Goal: Information Seeking & Learning: Learn about a topic

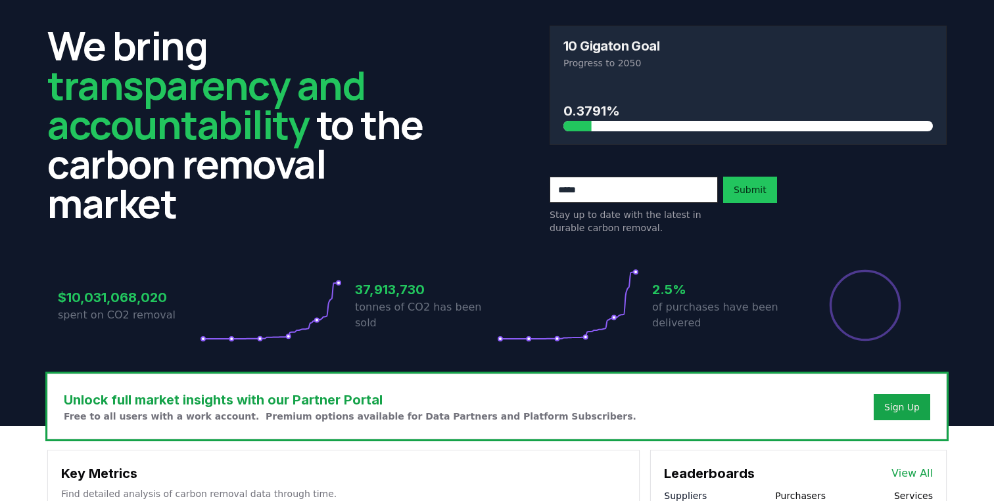
scroll to position [33, 0]
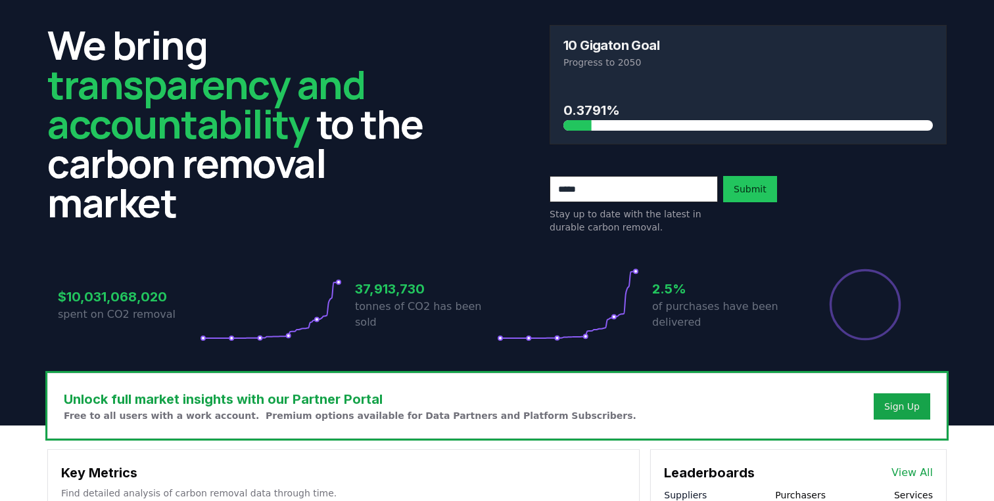
click at [491, 118] on div "We bring transparency and accountability to the carbon removal market 10 Gigato…" at bounding box center [496, 129] width 899 height 209
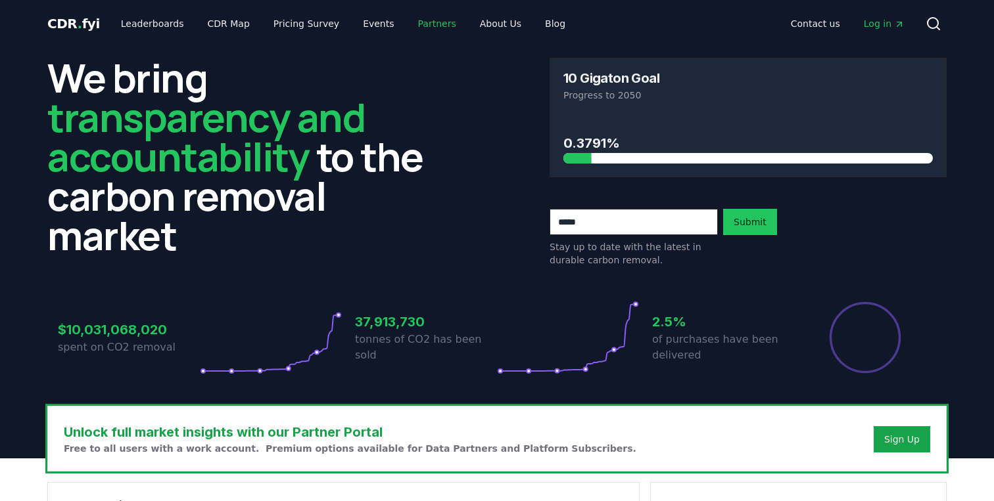
click at [419, 28] on link "Partners" at bounding box center [437, 24] width 59 height 24
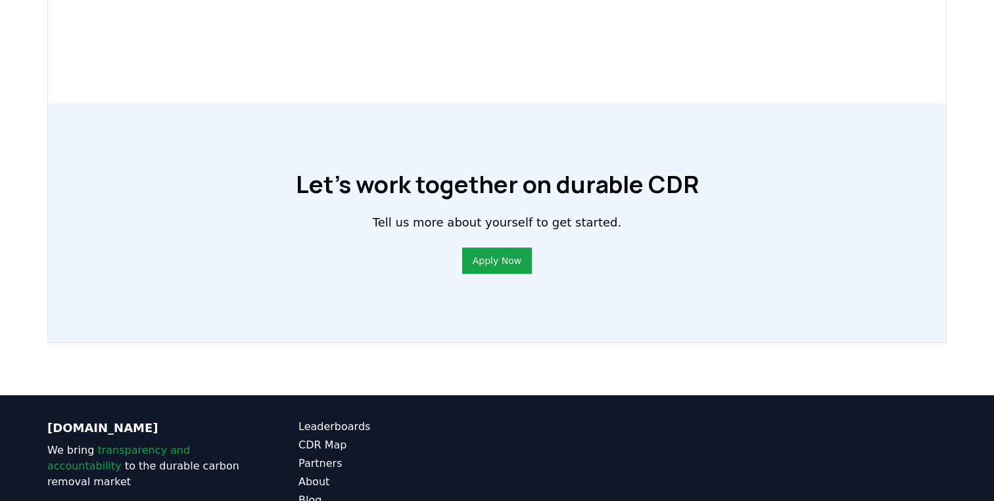
scroll to position [937, 0]
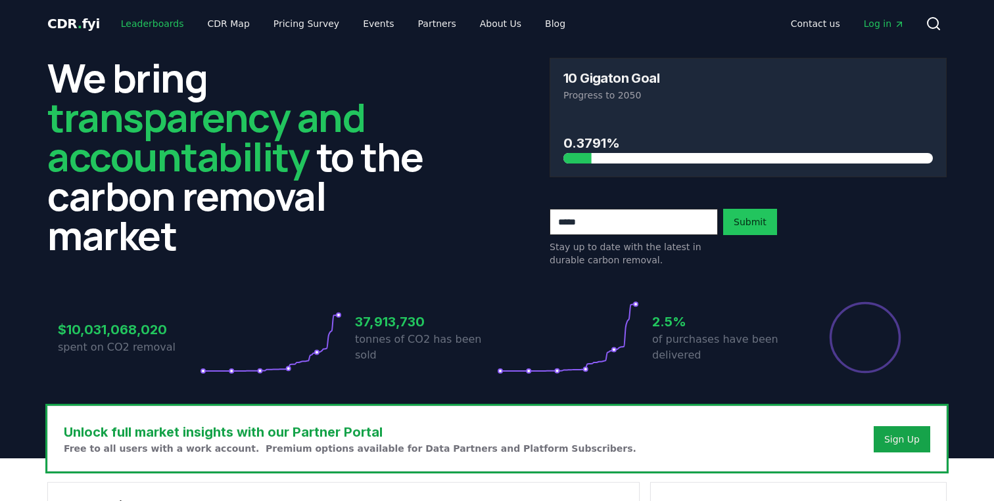
click at [164, 25] on link "Leaderboards" at bounding box center [152, 24] width 84 height 24
click at [209, 30] on link "CDR Map" at bounding box center [228, 24] width 63 height 24
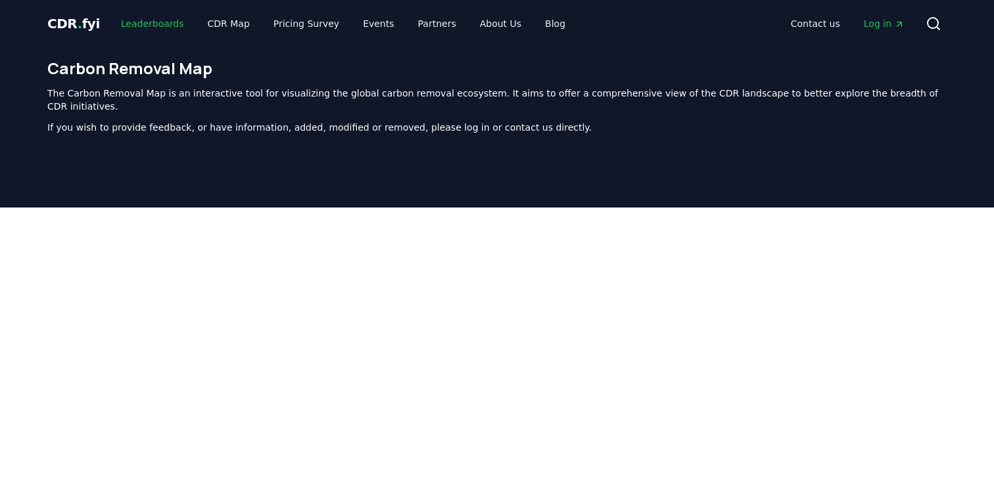
click at [156, 29] on link "Leaderboards" at bounding box center [152, 24] width 84 height 24
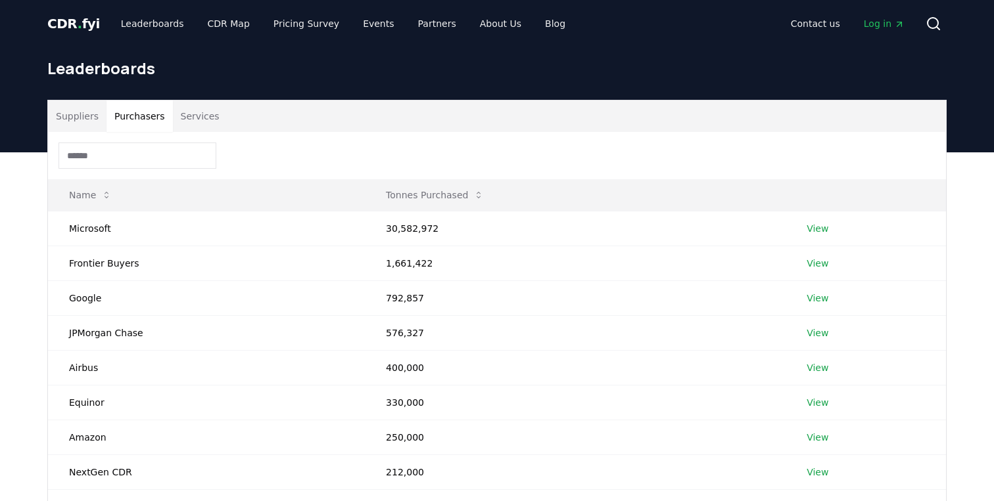
click at [150, 119] on button "Purchasers" at bounding box center [139, 117] width 66 height 32
click at [201, 116] on button "Services" at bounding box center [200, 117] width 55 height 32
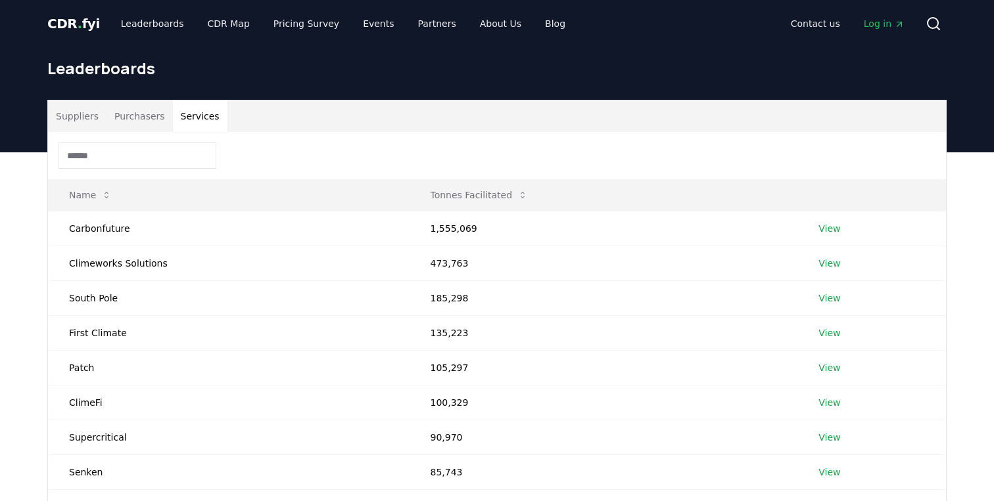
click at [70, 118] on button "Suppliers" at bounding box center [77, 117] width 58 height 32
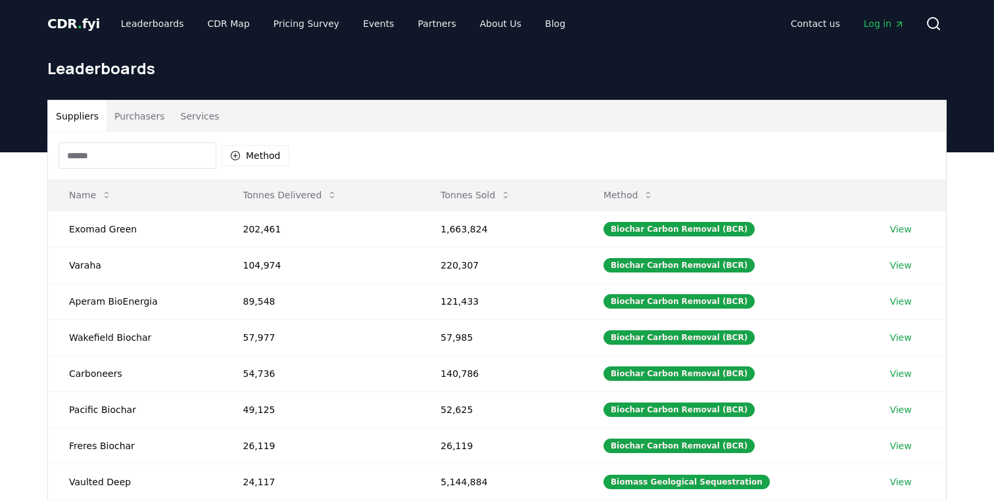
click at [78, 21] on span "." at bounding box center [80, 24] width 5 height 16
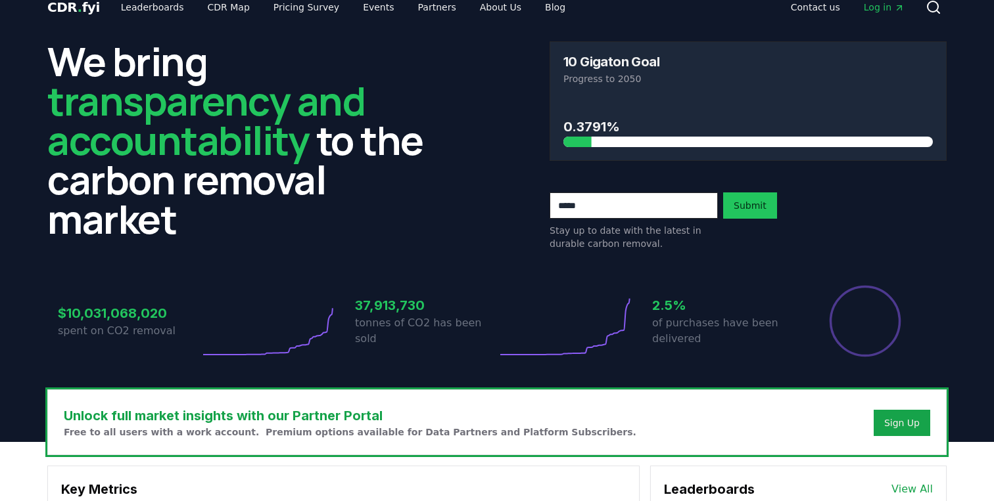
scroll to position [9, 0]
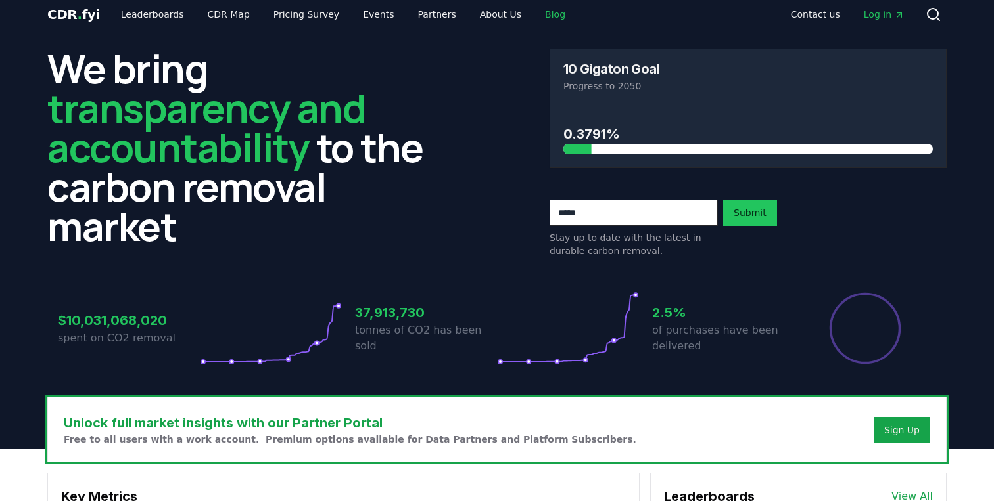
click at [534, 16] on link "Blog" at bounding box center [554, 15] width 41 height 24
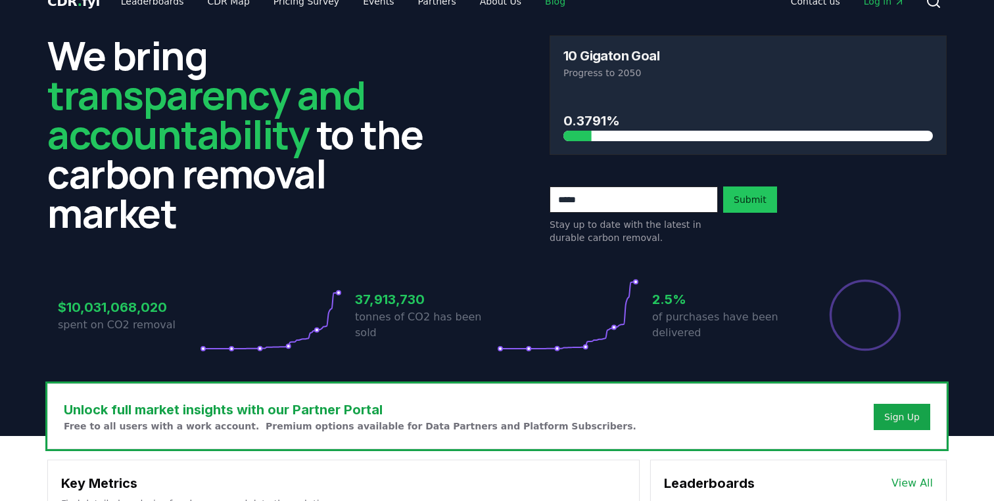
scroll to position [14, 0]
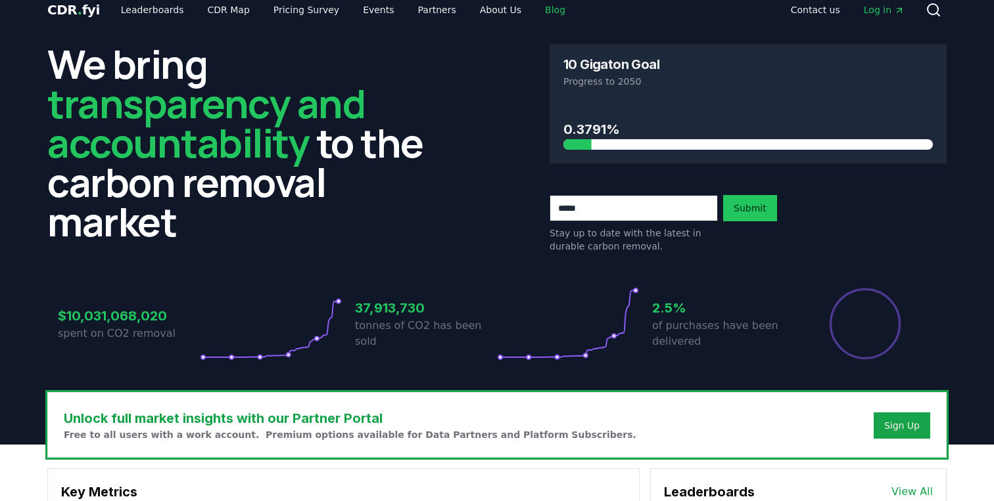
click at [534, 12] on link "Blog" at bounding box center [554, 10] width 41 height 24
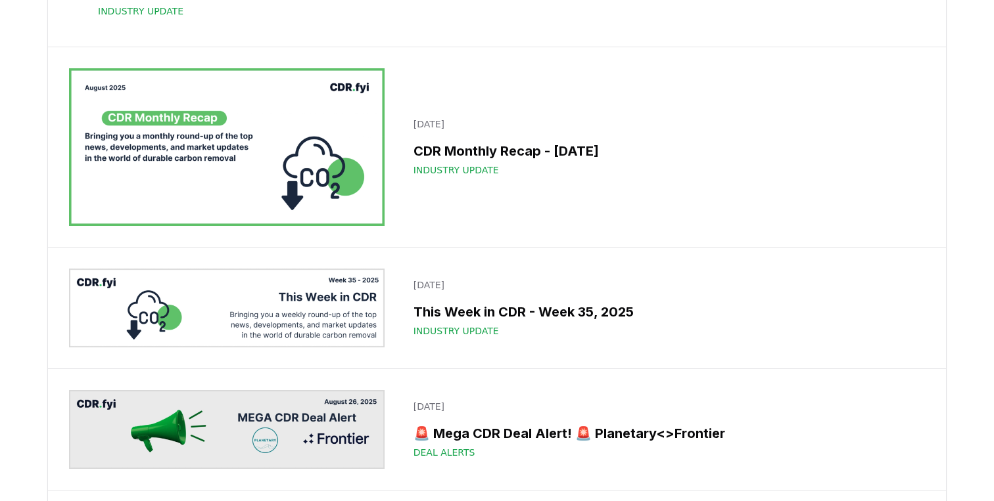
scroll to position [1234, 0]
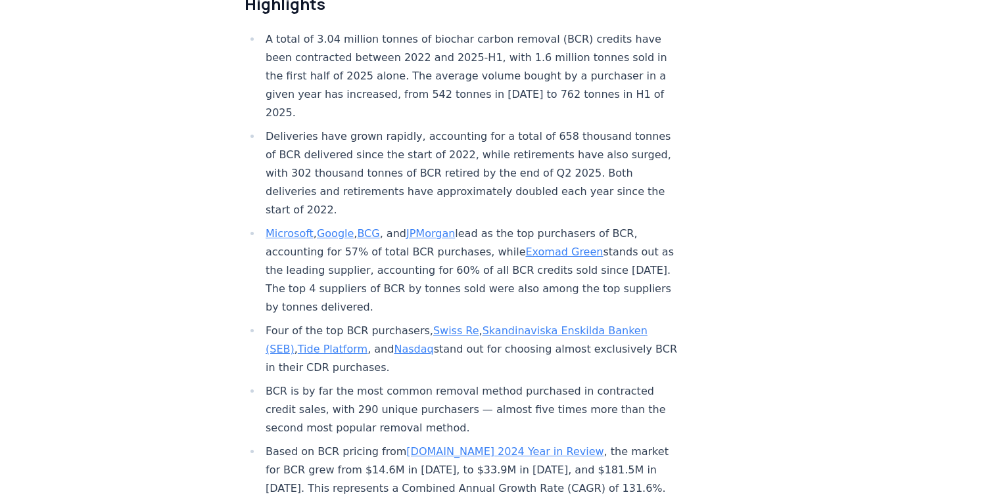
scroll to position [847, 0]
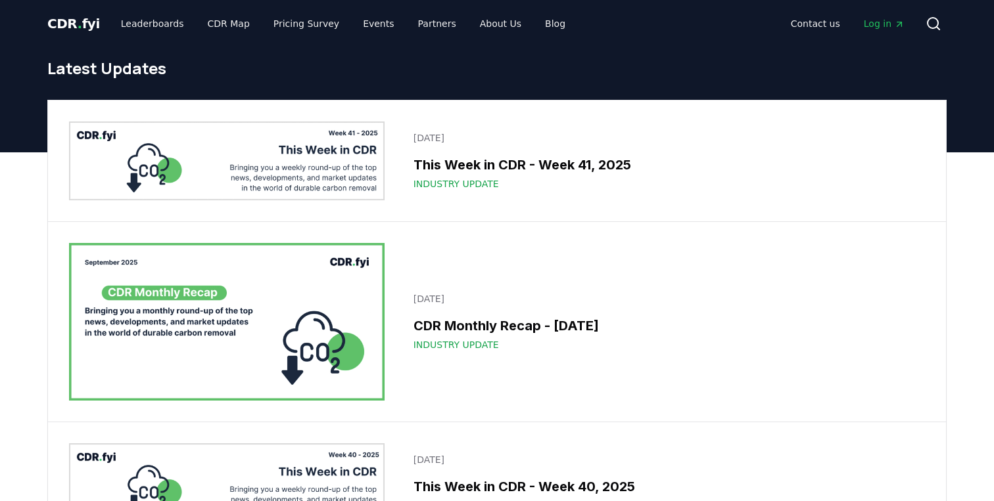
click at [78, 22] on span "." at bounding box center [80, 24] width 5 height 16
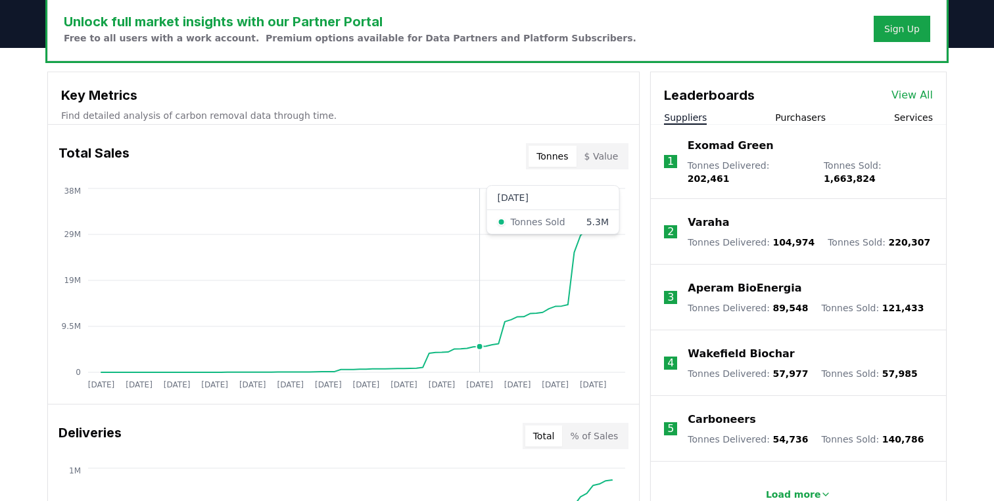
scroll to position [385, 0]
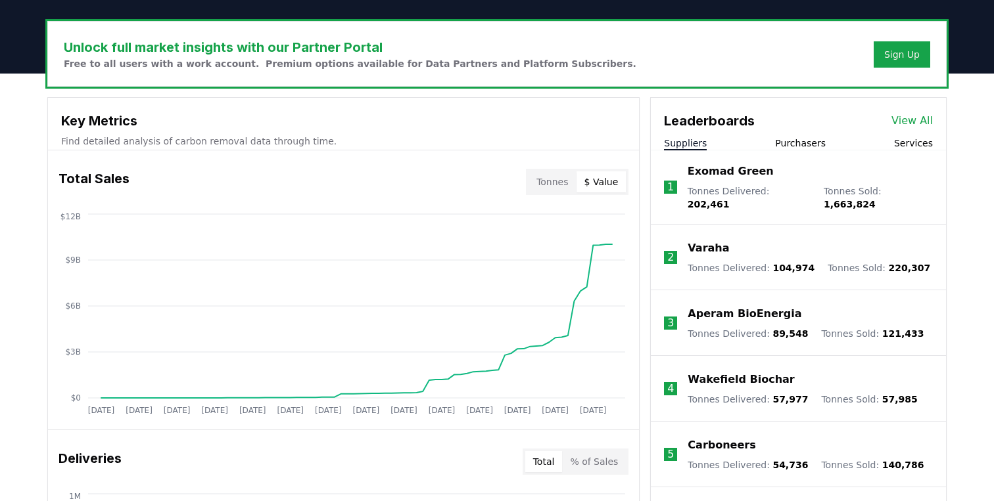
click at [585, 179] on button "$ Value" at bounding box center [601, 182] width 50 height 21
click at [588, 257] on icon "[DATE] [DATE] [DATE] [DATE] [DATE] [DATE] [DATE] [DATE] [DATE] [DATE] [DATE] [D…" at bounding box center [338, 316] width 580 height 210
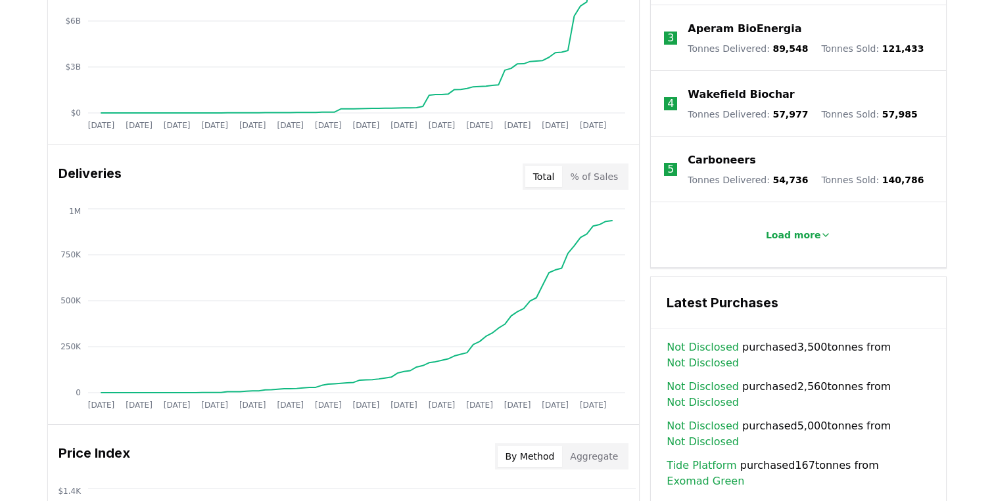
scroll to position [610, 0]
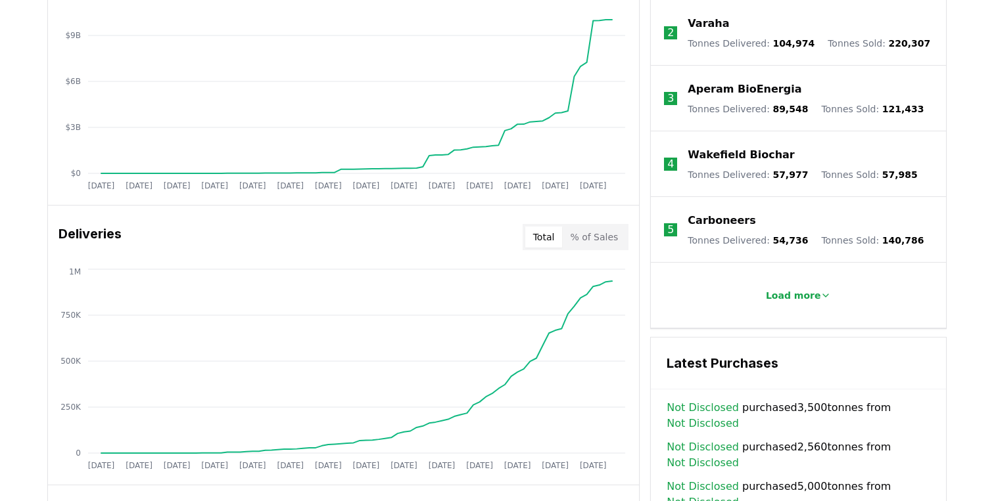
click at [612, 237] on button "% of Sales" at bounding box center [594, 237] width 64 height 21
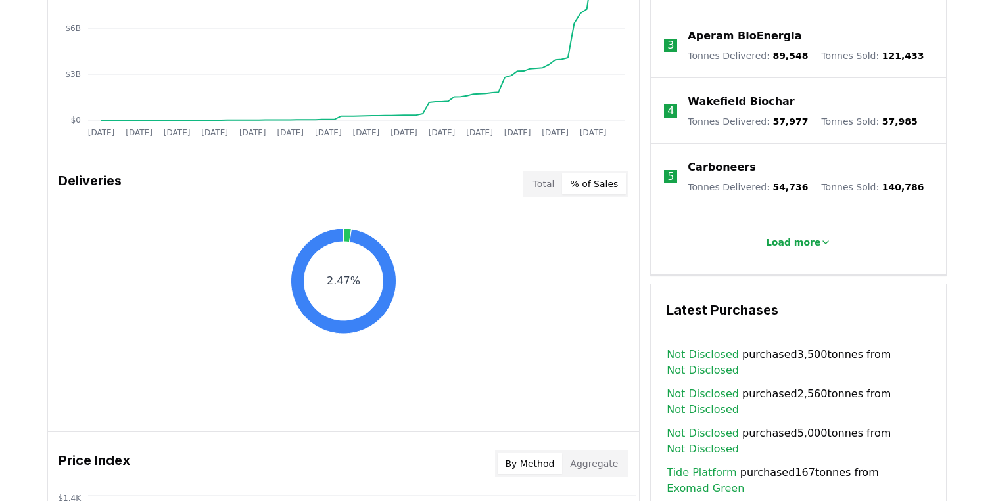
scroll to position [702, 0]
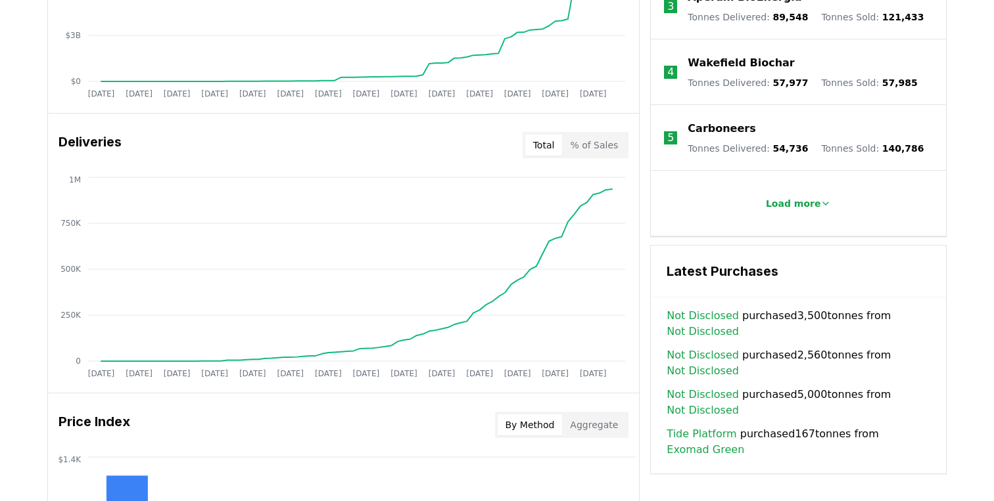
click at [542, 137] on button "Total" at bounding box center [543, 145] width 37 height 21
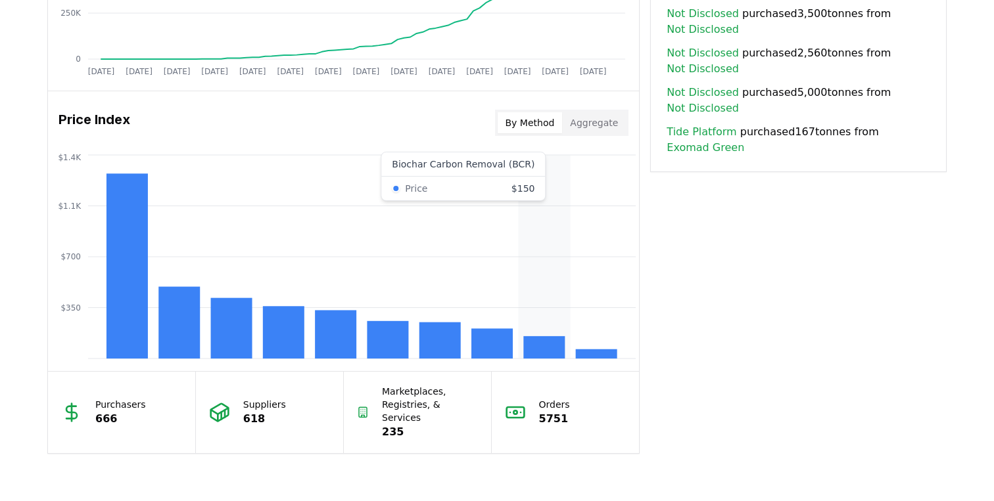
scroll to position [1207, 0]
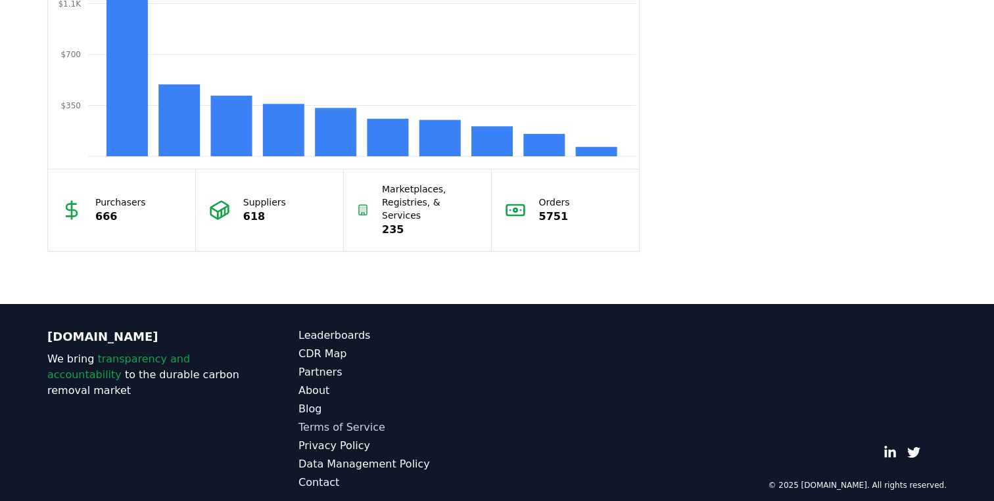
click at [317, 420] on link "Terms of Service" at bounding box center [397, 428] width 198 height 16
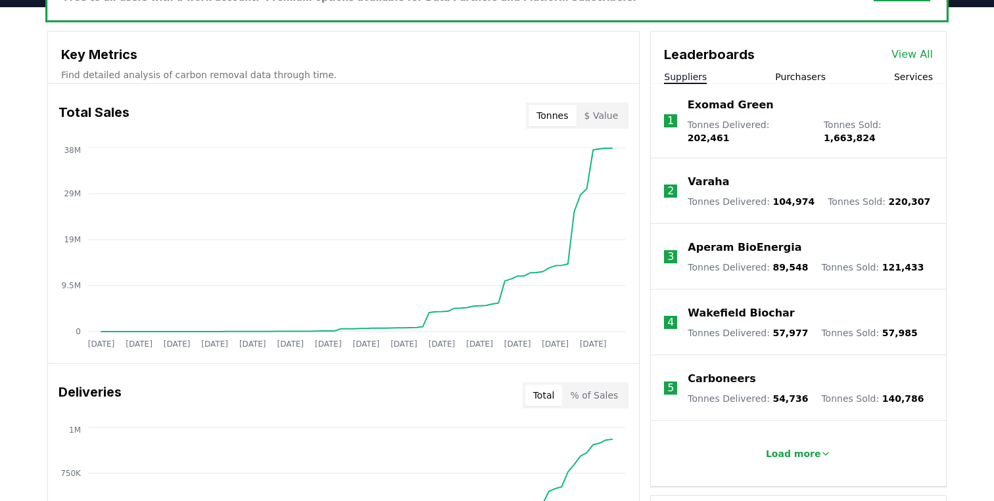
scroll to position [455, 0]
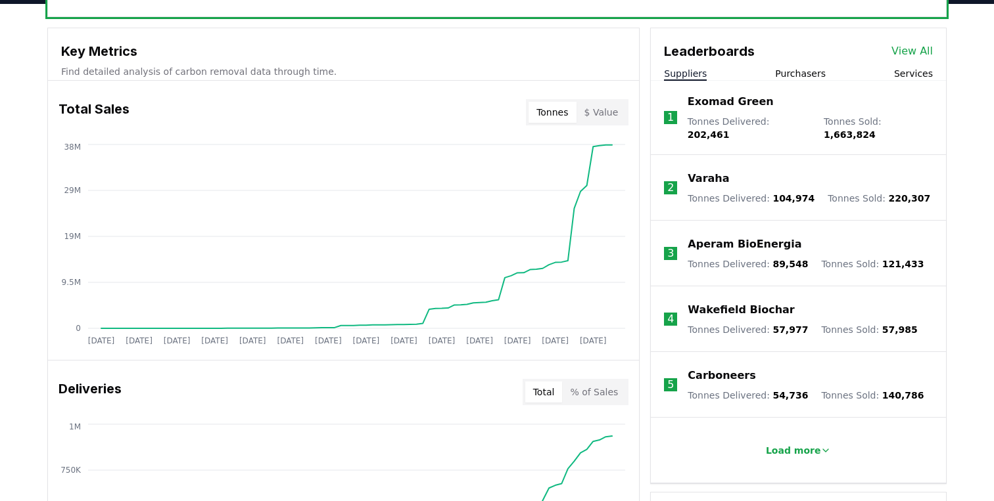
click at [817, 76] on button "Purchasers" at bounding box center [800, 73] width 51 height 13
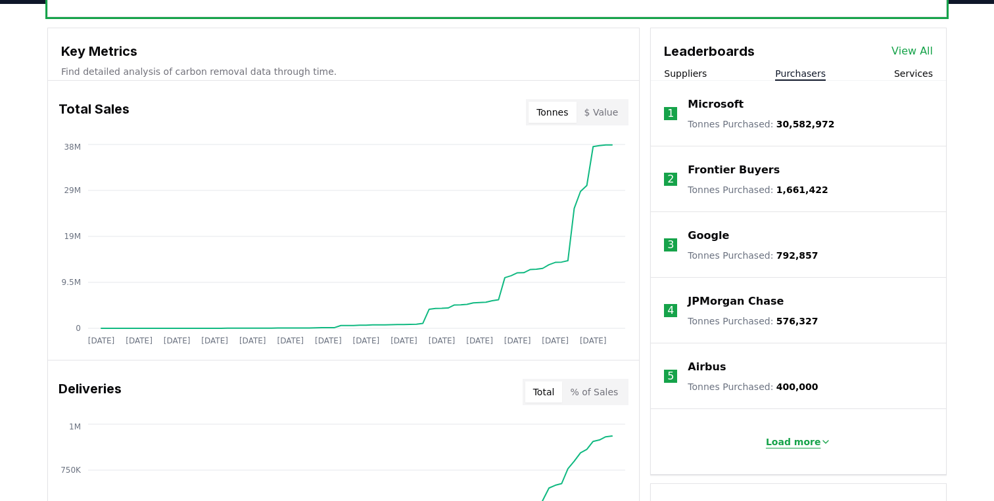
click at [806, 446] on p "Load more" at bounding box center [793, 442] width 55 height 13
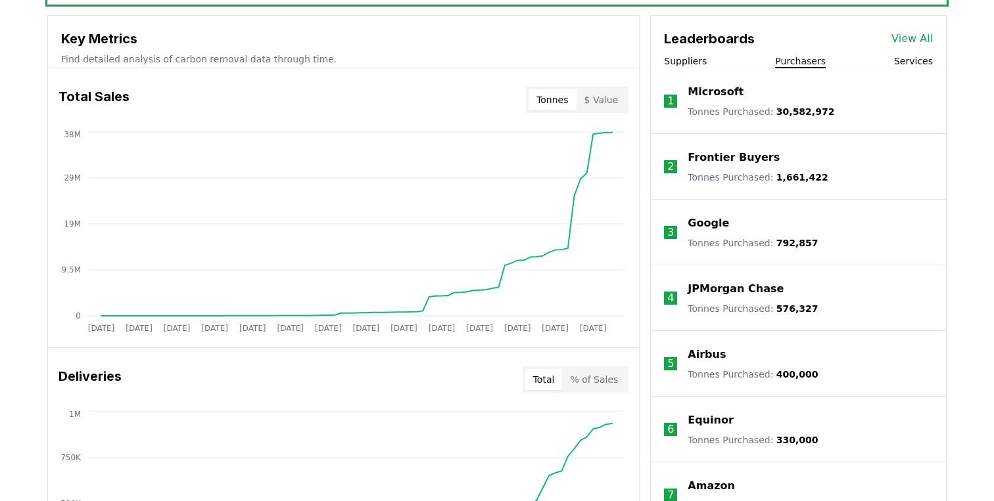
scroll to position [463, 0]
